Goal: Find specific page/section: Find specific page/section

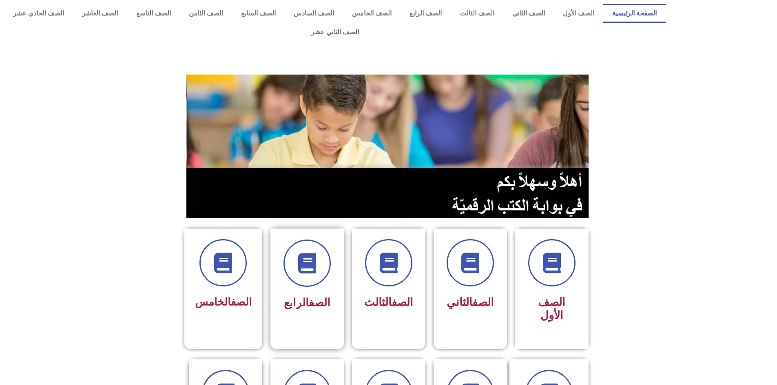
click at [300, 296] on span "الصف الرابع" at bounding box center [307, 302] width 46 height 13
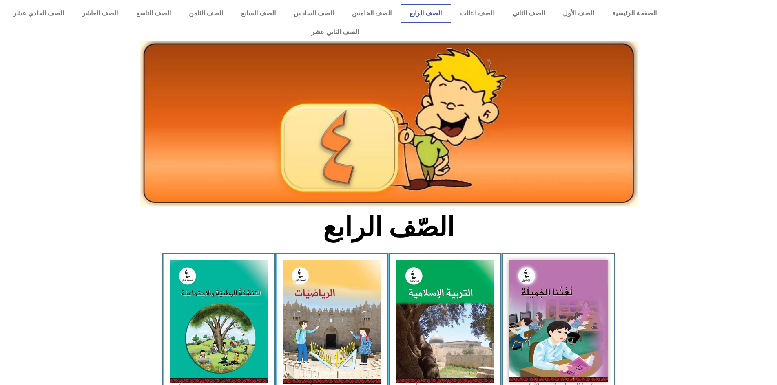
click at [259, 283] on img at bounding box center [219, 322] width 99 height 123
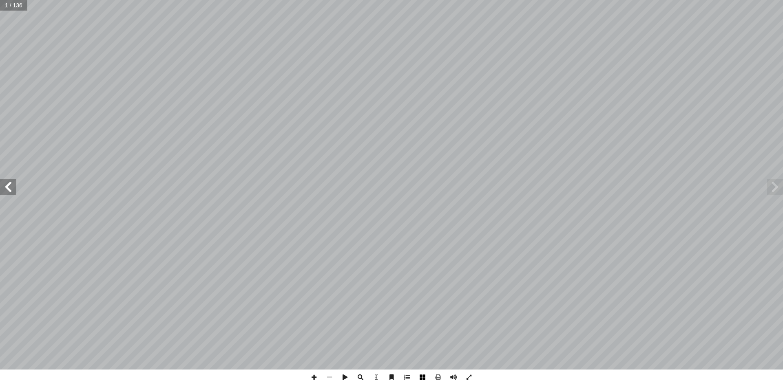
click at [422, 374] on span at bounding box center [422, 377] width 15 height 15
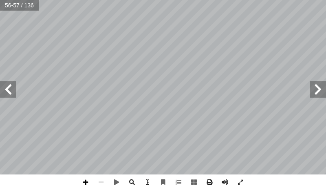
click at [87, 183] on span at bounding box center [85, 181] width 15 height 15
